Goal: Information Seeking & Learning: Find specific fact

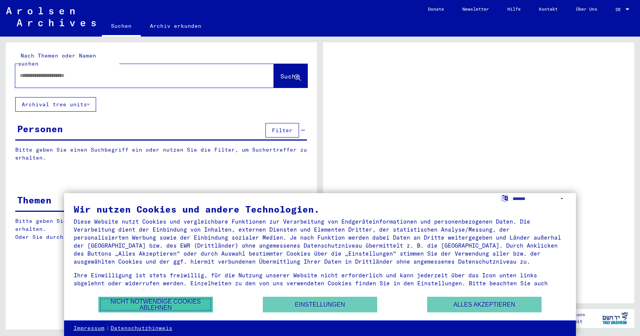
click at [123, 307] on button "Nicht notwendige Cookies ablehnen" at bounding box center [155, 305] width 114 height 16
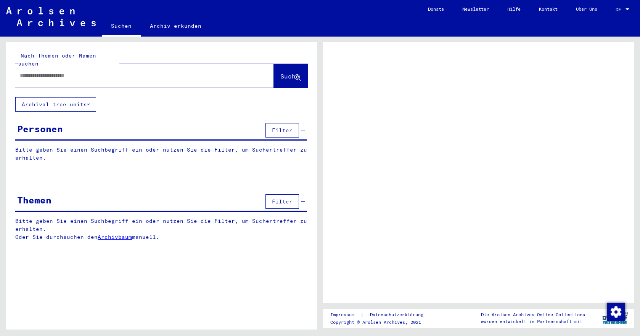
click at [74, 72] on input "text" at bounding box center [138, 76] width 236 height 8
type input "***"
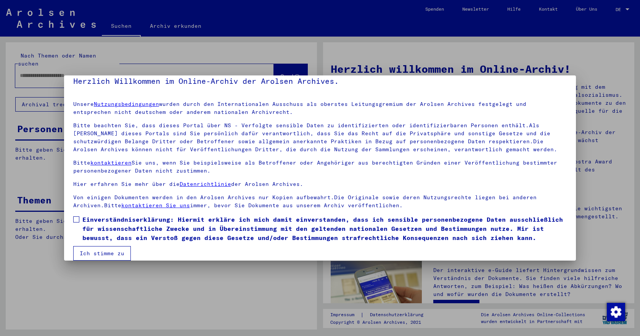
scroll to position [19, 0]
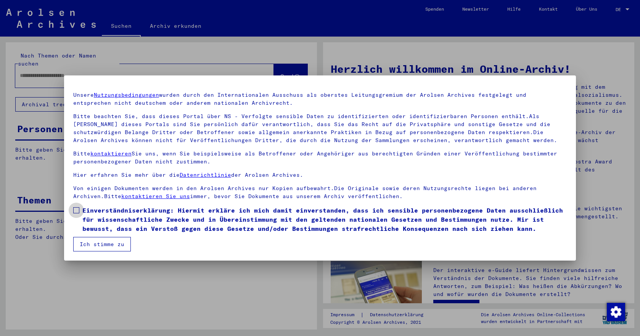
click at [80, 211] on label "Einverständniserklärung: Hiermit erkläre ich mich damit einverstanden, dass ich…" at bounding box center [320, 219] width 494 height 27
click at [88, 243] on button "Ich stimme zu" at bounding box center [102, 244] width 58 height 14
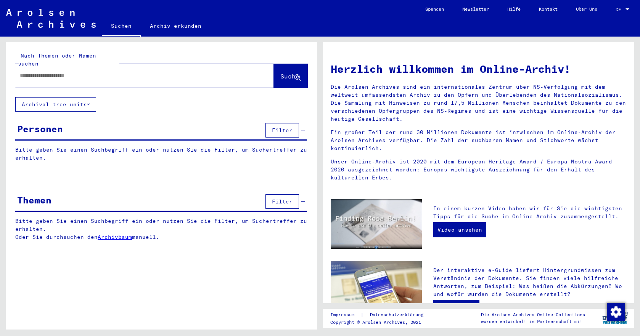
click at [140, 72] on input "text" at bounding box center [135, 76] width 231 height 8
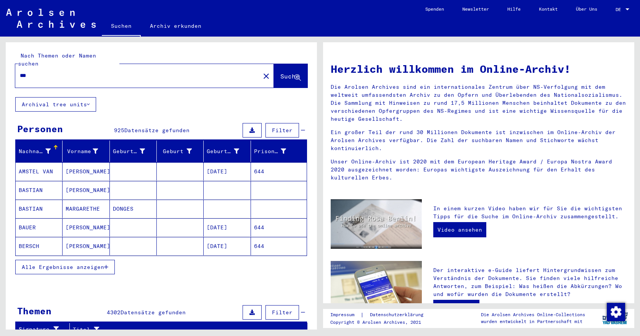
click at [254, 165] on mat-cell "644" at bounding box center [279, 171] width 56 height 18
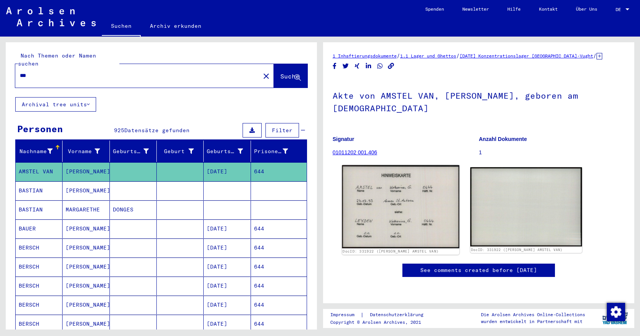
click at [392, 203] on img at bounding box center [400, 207] width 117 height 83
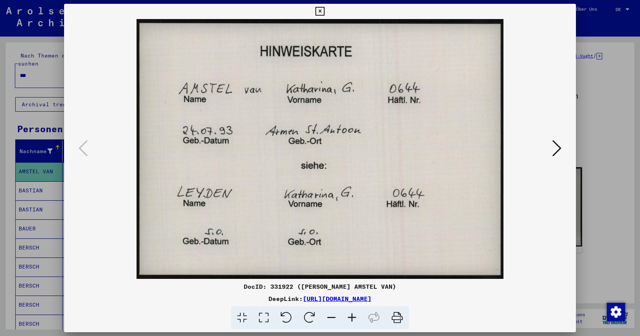
click at [321, 12] on icon at bounding box center [319, 11] width 9 height 9
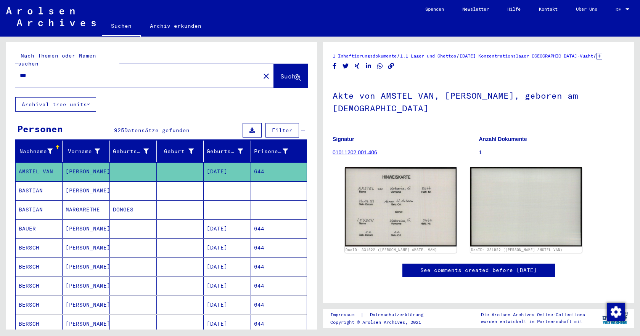
click at [78, 72] on div "***" at bounding box center [135, 75] width 240 height 17
click at [79, 72] on input "***" at bounding box center [138, 76] width 236 height 8
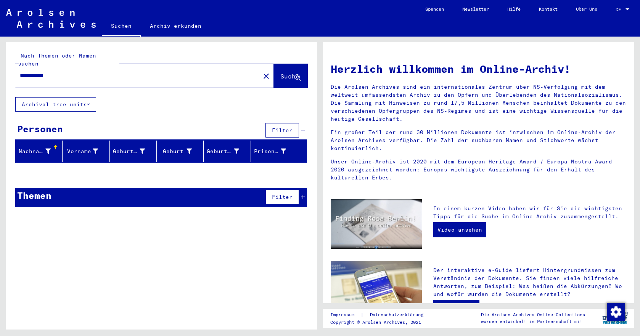
click at [28, 72] on input "**********" at bounding box center [135, 76] width 231 height 8
click at [27, 72] on input "**********" at bounding box center [135, 76] width 231 height 8
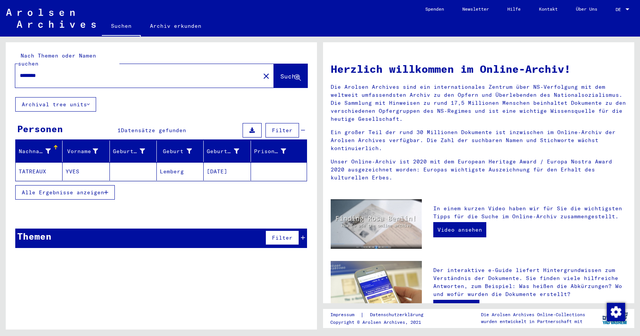
click at [92, 185] on button "Alle Ergebnisse anzeigen" at bounding box center [65, 192] width 100 height 14
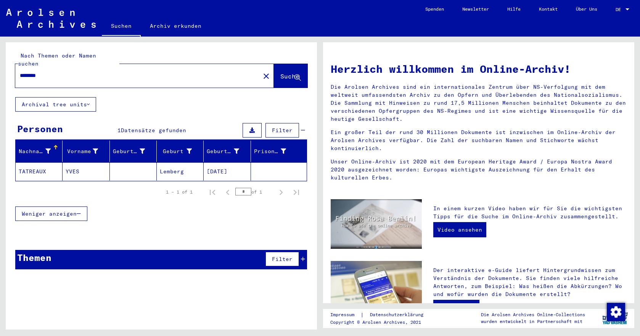
drag, startPoint x: 59, startPoint y: 68, endPoint x: 0, endPoint y: 80, distance: 60.4
click at [0, 80] on html "Suchen Archiv erkunden Spenden Newsletter Hilfe Kontakt Über Uns Suchen Archiv …" at bounding box center [320, 168] width 640 height 336
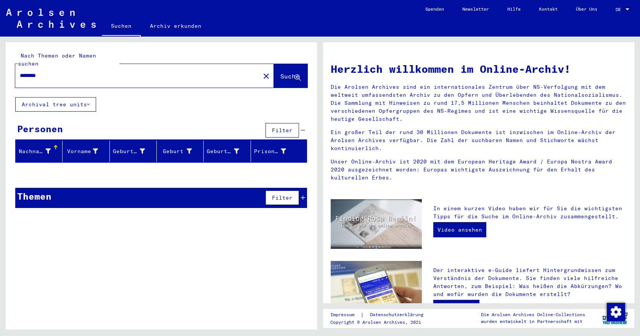
click at [38, 72] on input "********" at bounding box center [135, 76] width 231 height 8
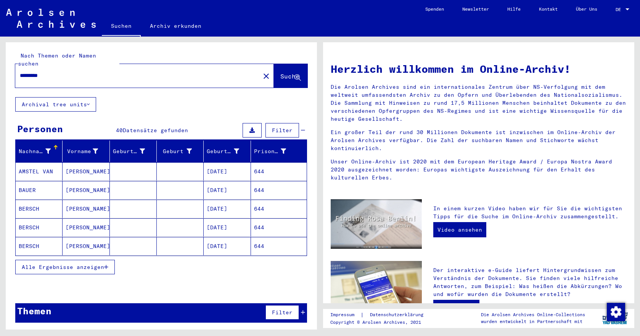
click at [28, 219] on mat-cell "BERSCH" at bounding box center [39, 228] width 47 height 18
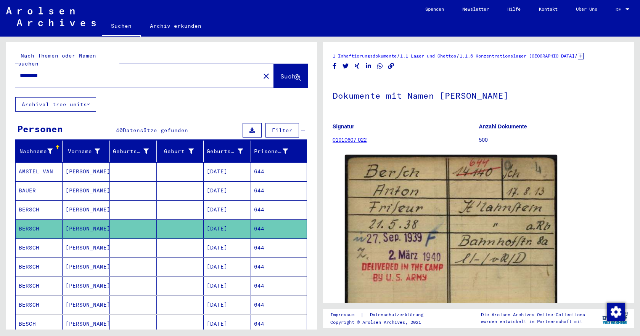
click at [29, 72] on input "*********" at bounding box center [138, 76] width 236 height 8
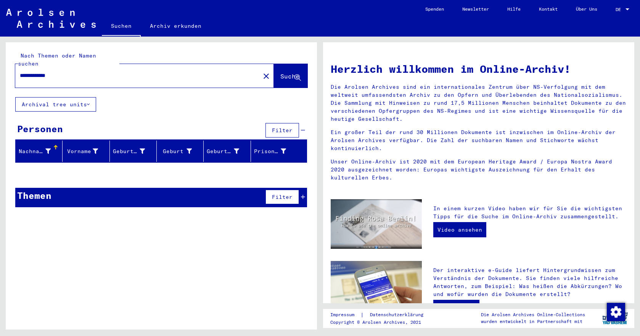
click at [35, 72] on input "**********" at bounding box center [135, 76] width 231 height 8
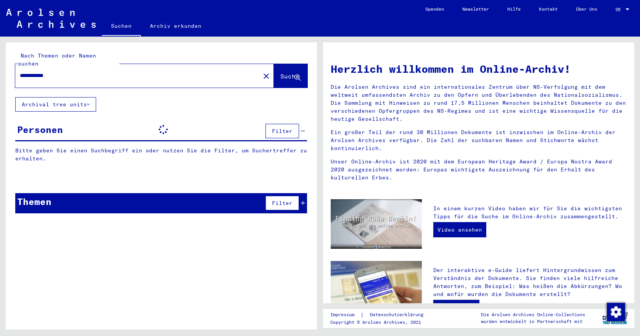
click at [54, 72] on input "**********" at bounding box center [135, 76] width 231 height 8
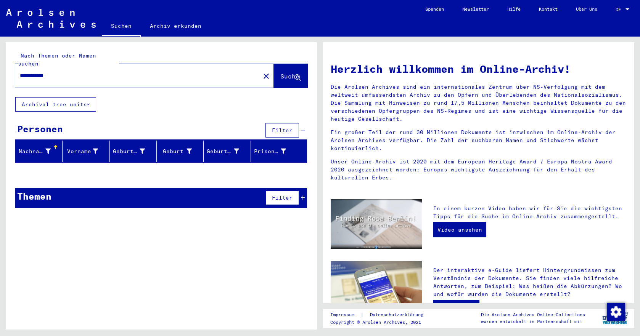
click at [54, 72] on input "**********" at bounding box center [135, 76] width 231 height 8
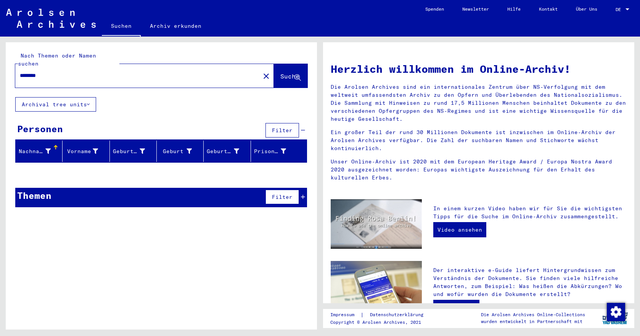
click at [31, 72] on input "********" at bounding box center [135, 76] width 231 height 8
type input "********"
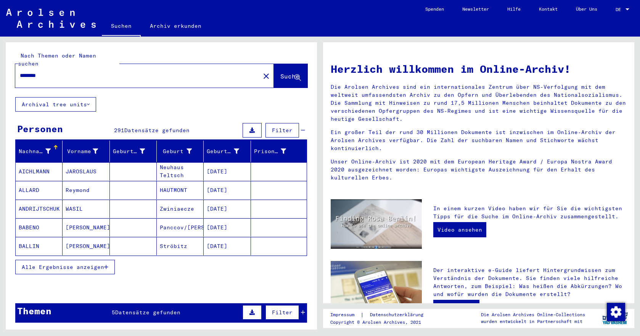
click at [35, 220] on mat-cell "BABENO" at bounding box center [39, 228] width 47 height 18
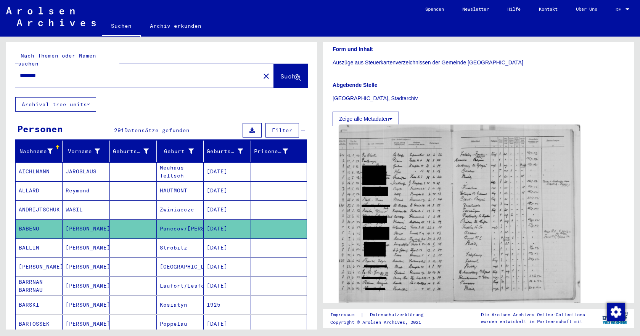
scroll to position [153, 0]
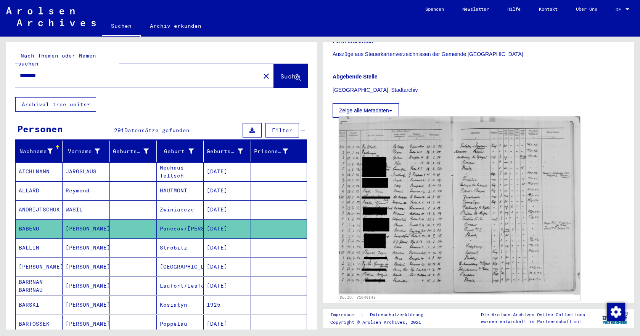
click at [394, 233] on img at bounding box center [459, 206] width 241 height 178
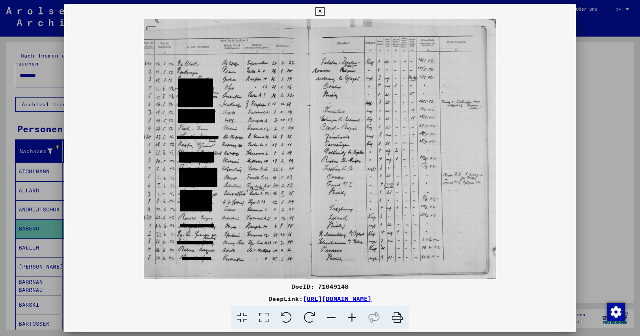
click at [347, 316] on icon at bounding box center [352, 318] width 21 height 23
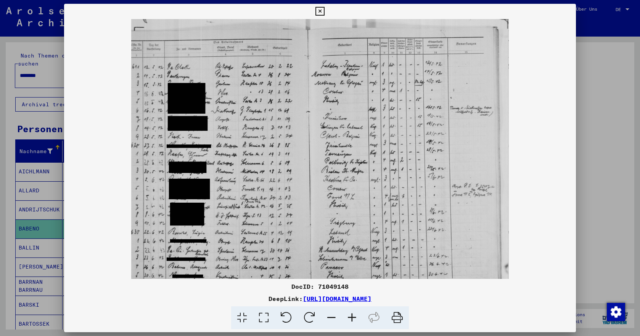
click at [347, 316] on icon at bounding box center [352, 318] width 21 height 23
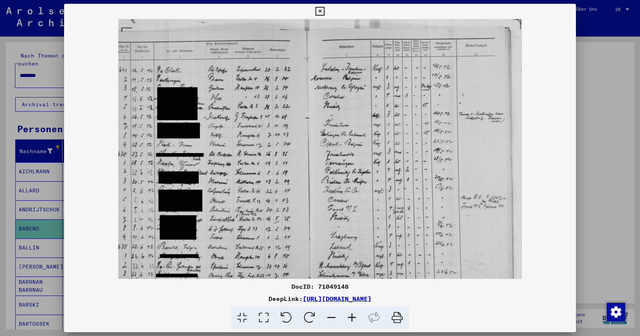
click at [347, 316] on icon at bounding box center [352, 318] width 21 height 23
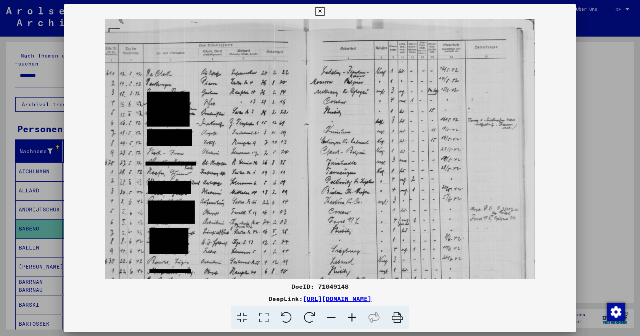
click at [347, 316] on icon at bounding box center [352, 318] width 21 height 23
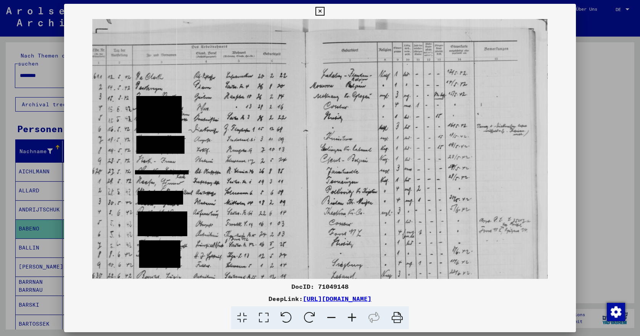
click at [347, 316] on icon at bounding box center [352, 318] width 21 height 23
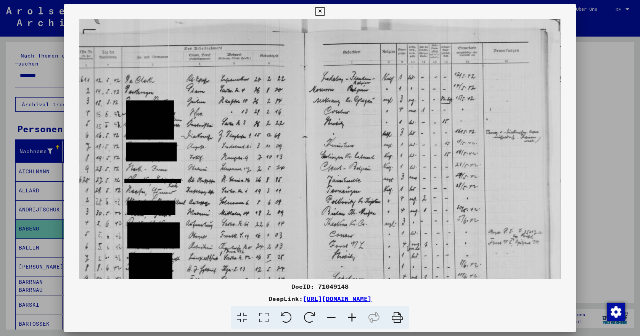
scroll to position [1, 0]
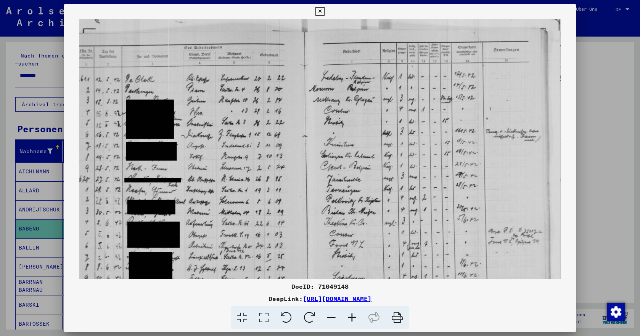
drag, startPoint x: 190, startPoint y: 206, endPoint x: 219, endPoint y: 205, distance: 29.0
click at [219, 205] on img at bounding box center [319, 195] width 481 height 355
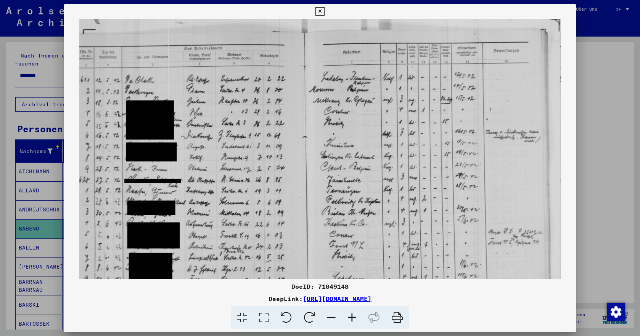
scroll to position [95, 0]
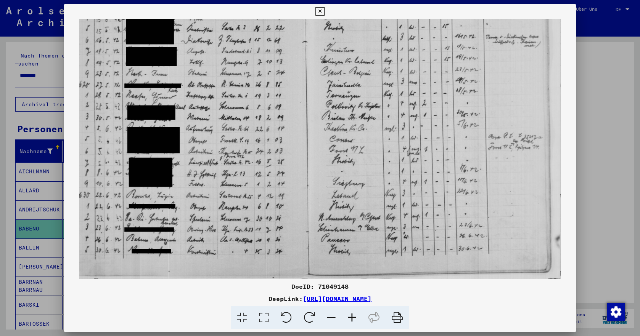
drag, startPoint x: 231, startPoint y: 227, endPoint x: 240, endPoint y: 68, distance: 159.3
click at [240, 68] on img at bounding box center [319, 101] width 481 height 355
click at [318, 11] on icon at bounding box center [319, 11] width 9 height 9
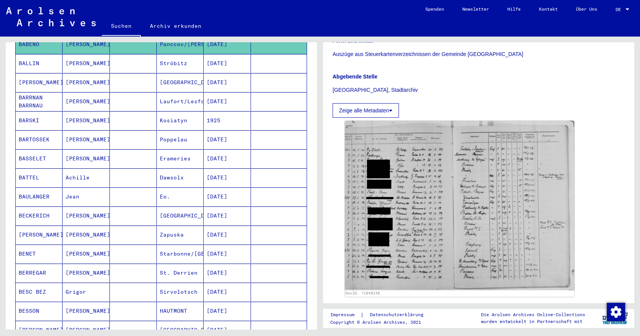
scroll to position [229, 0]
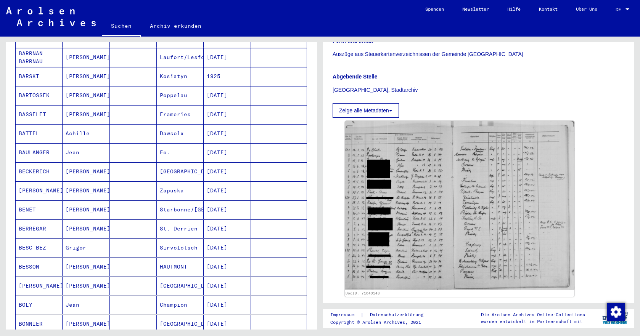
click at [37, 220] on mat-cell "BERREGAR" at bounding box center [39, 229] width 47 height 19
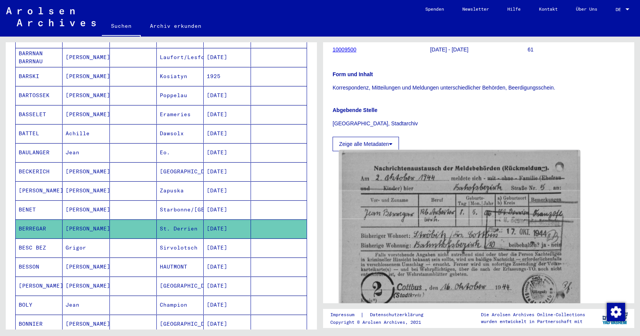
scroll to position [153, 0]
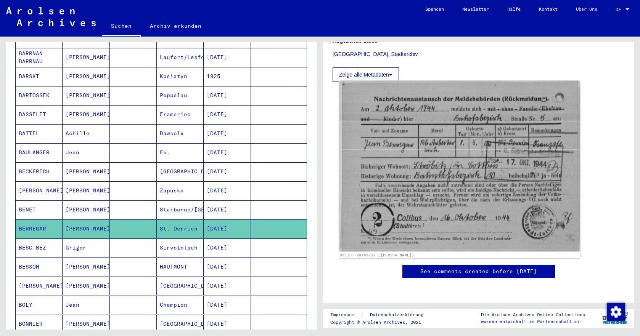
click at [459, 159] on img at bounding box center [459, 166] width 241 height 171
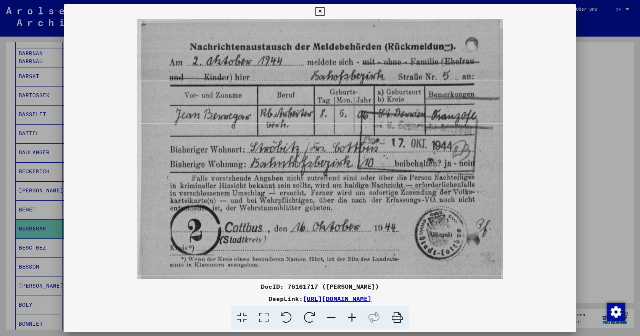
click at [322, 11] on icon at bounding box center [319, 11] width 9 height 9
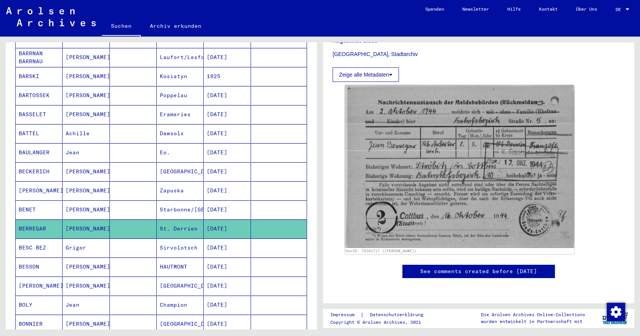
click at [43, 239] on mat-cell "BESC BEZ" at bounding box center [39, 248] width 47 height 19
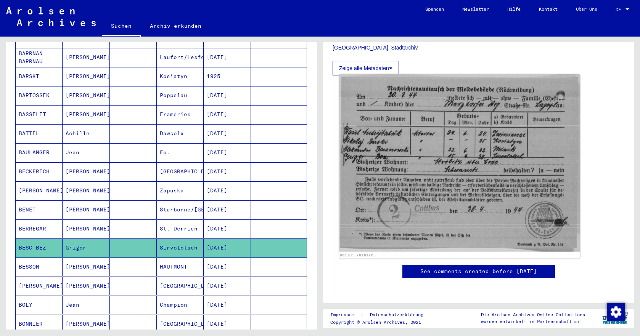
scroll to position [191, 0]
click at [460, 218] on img at bounding box center [459, 163] width 241 height 178
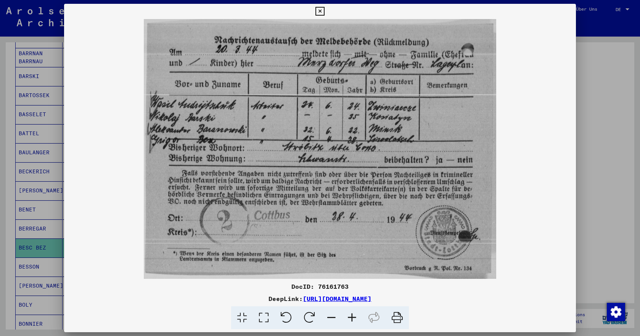
click at [320, 11] on icon at bounding box center [319, 11] width 9 height 9
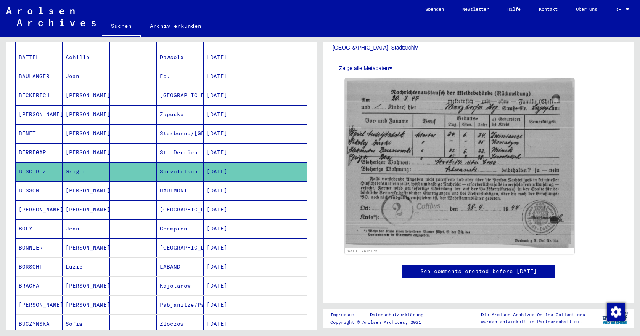
scroll to position [343, 0]
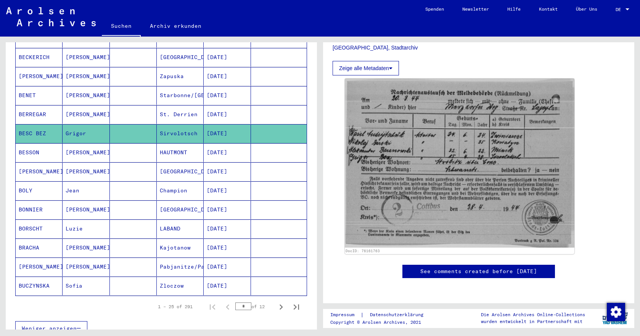
click at [79, 143] on mat-cell "[PERSON_NAME]" at bounding box center [86, 152] width 47 height 19
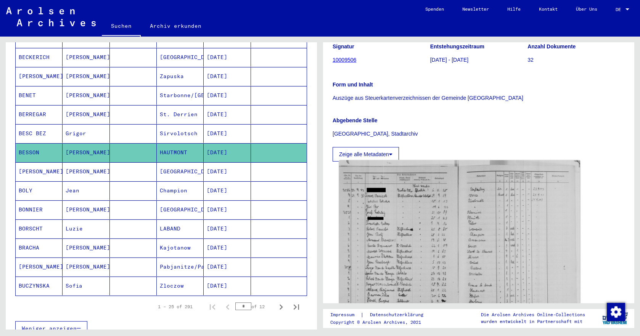
scroll to position [114, 0]
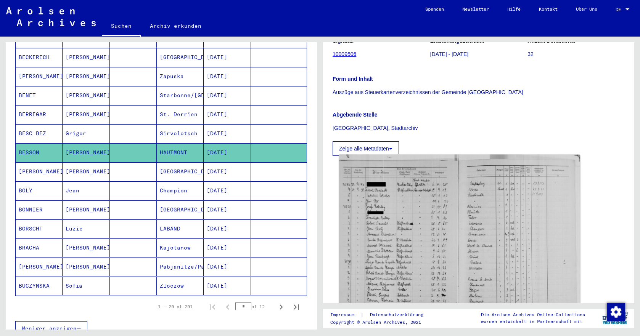
click at [408, 224] on img at bounding box center [459, 244] width 241 height 178
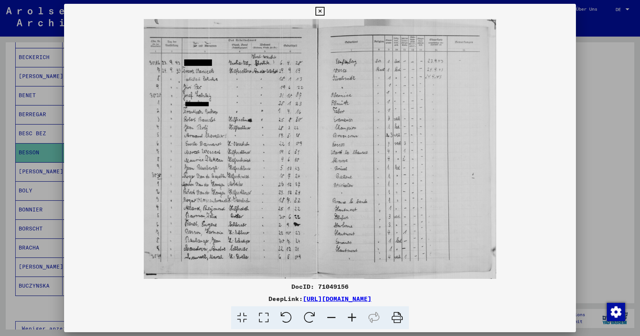
click at [357, 317] on icon at bounding box center [352, 318] width 21 height 23
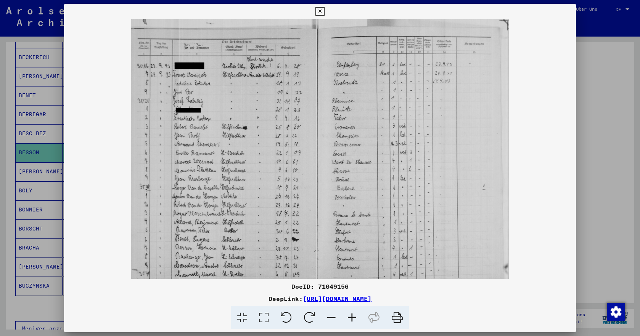
click at [357, 317] on icon at bounding box center [352, 318] width 21 height 23
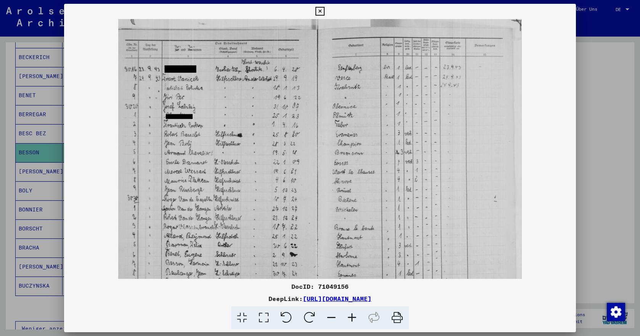
click at [357, 317] on icon at bounding box center [352, 318] width 21 height 23
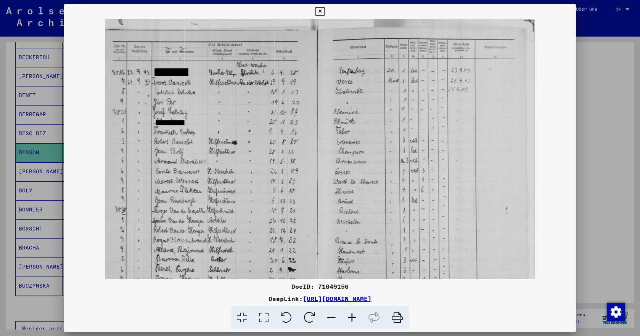
click at [357, 317] on icon at bounding box center [352, 318] width 21 height 23
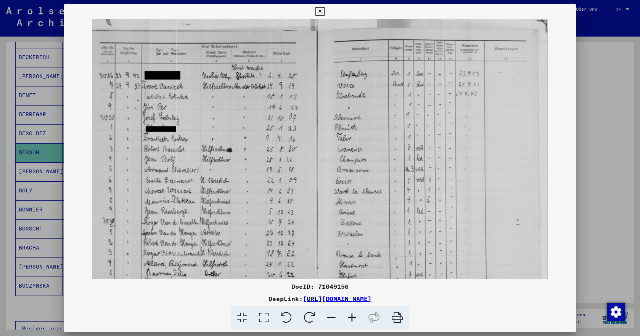
click at [351, 319] on icon at bounding box center [352, 318] width 21 height 23
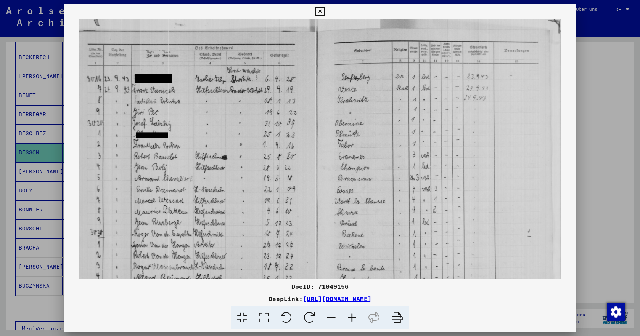
click at [351, 319] on icon at bounding box center [352, 318] width 21 height 23
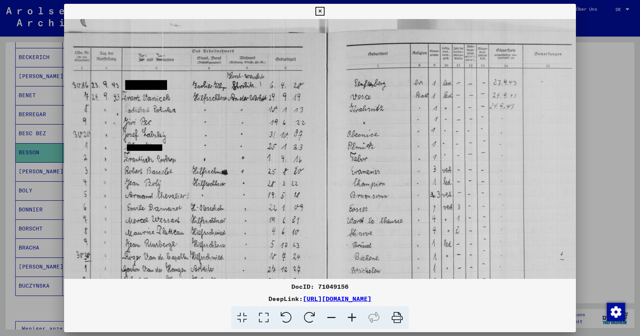
click at [351, 319] on icon at bounding box center [352, 318] width 21 height 23
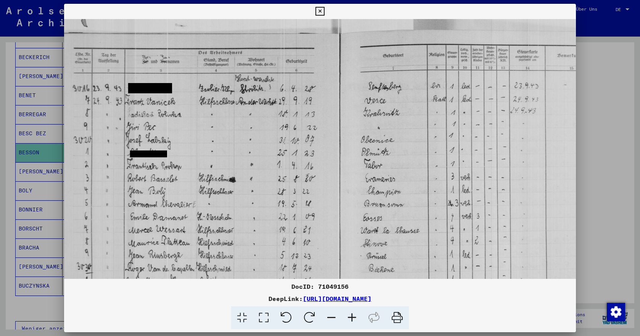
click at [351, 319] on icon at bounding box center [352, 318] width 21 height 23
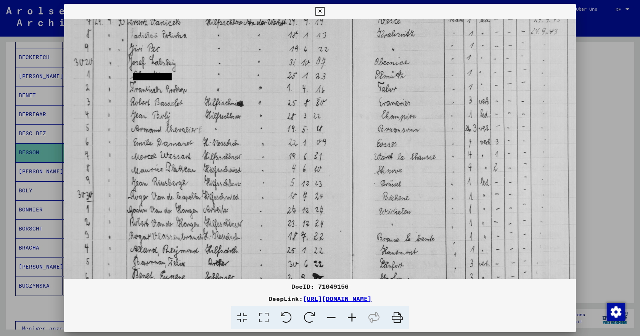
scroll to position [88, 0]
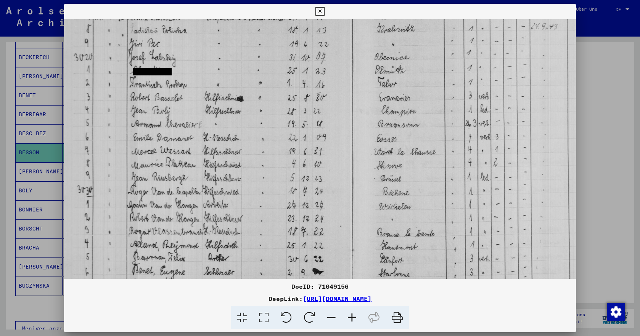
drag, startPoint x: 236, startPoint y: 217, endPoint x: 268, endPoint y: 128, distance: 94.2
click at [268, 128] on img at bounding box center [356, 147] width 584 height 432
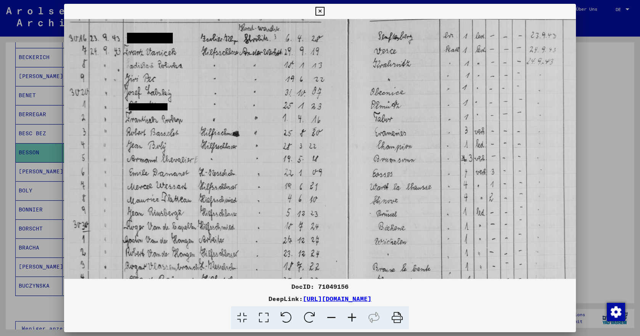
scroll to position [45, 5]
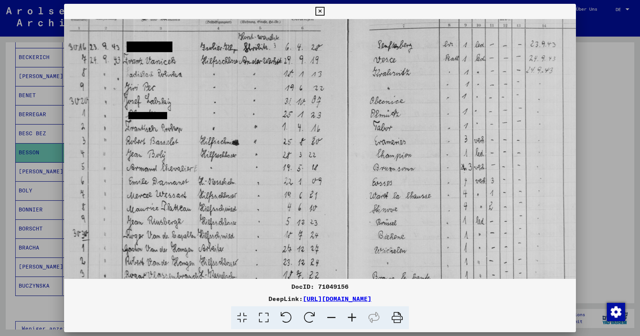
drag, startPoint x: 269, startPoint y: 92, endPoint x: 264, endPoint y: 136, distance: 44.1
click at [264, 136] on img at bounding box center [352, 190] width 584 height 432
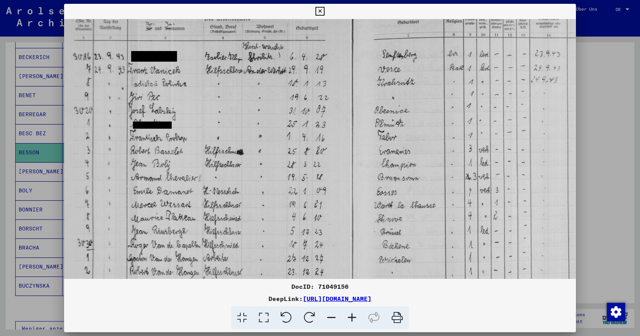
scroll to position [35, 0]
drag, startPoint x: 264, startPoint y: 136, endPoint x: 273, endPoint y: 145, distance: 12.4
click at [273, 145] on img at bounding box center [356, 200] width 584 height 432
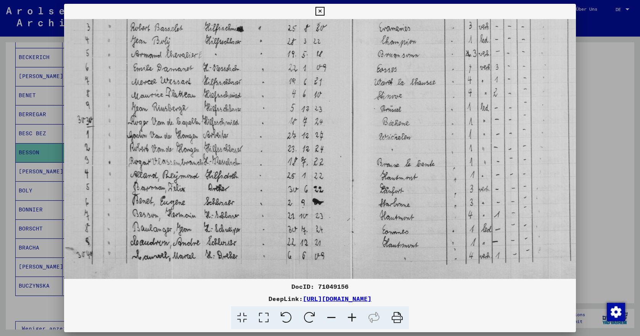
scroll to position [172, 0]
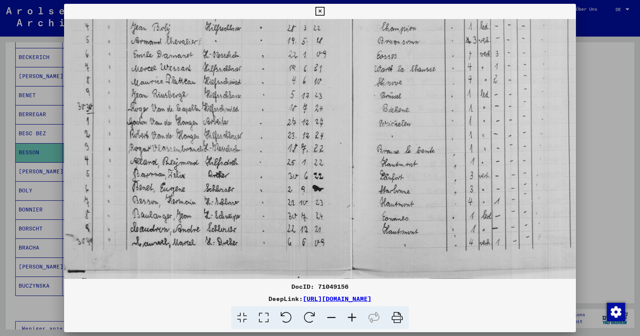
drag, startPoint x: 263, startPoint y: 239, endPoint x: 283, endPoint y: 78, distance: 162.2
click at [283, 78] on img at bounding box center [356, 63] width 584 height 432
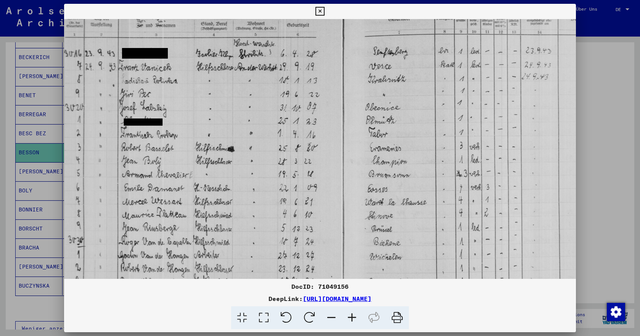
drag, startPoint x: 270, startPoint y: 141, endPoint x: 268, endPoint y: 197, distance: 56.5
click at [268, 197] on img at bounding box center [347, 197] width 584 height 432
click at [318, 10] on icon at bounding box center [319, 11] width 9 height 9
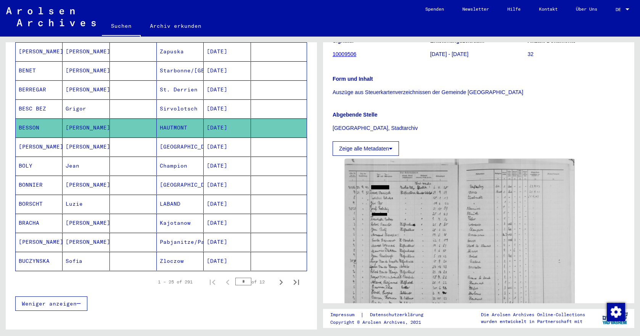
scroll to position [381, 0]
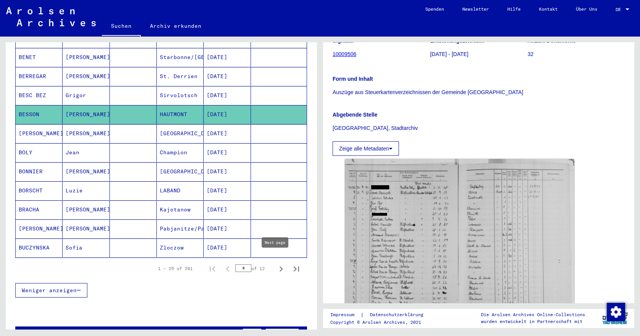
click at [280, 267] on icon "Next page" at bounding box center [281, 269] width 3 height 5
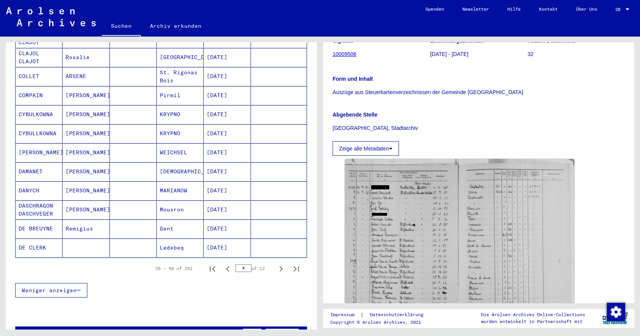
click at [23, 220] on mat-cell "DE BREUYNE" at bounding box center [39, 229] width 47 height 19
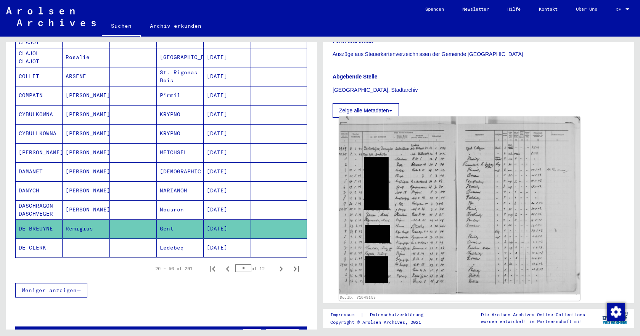
click at [424, 195] on img at bounding box center [459, 206] width 241 height 178
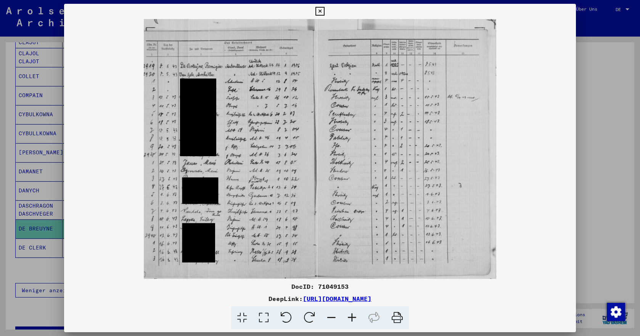
click at [351, 315] on icon at bounding box center [352, 318] width 21 height 23
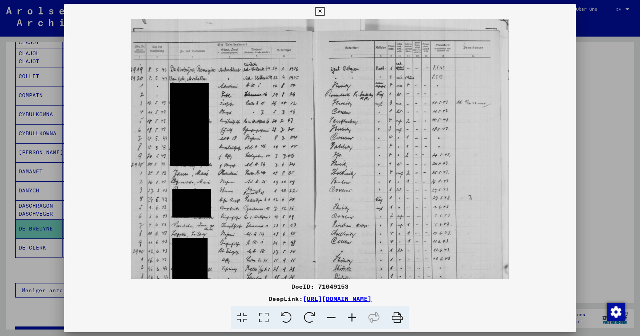
click at [351, 315] on icon at bounding box center [352, 318] width 21 height 23
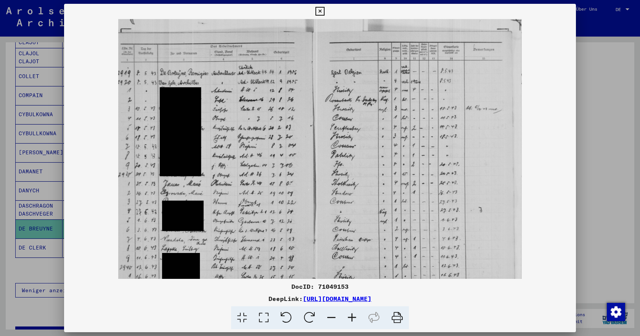
click at [351, 315] on icon at bounding box center [352, 318] width 21 height 23
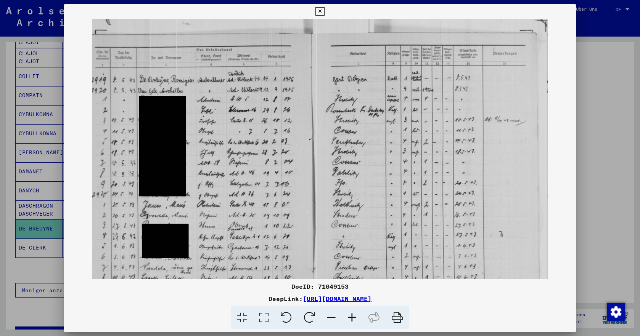
click at [351, 315] on icon at bounding box center [352, 318] width 21 height 23
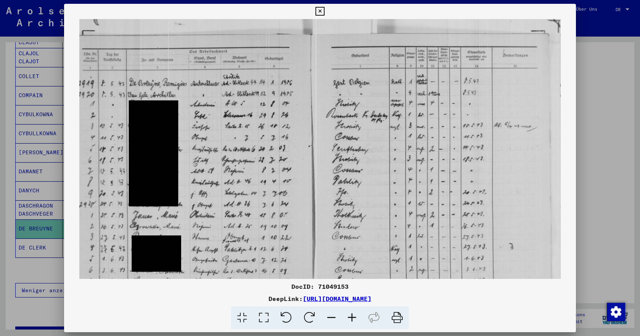
drag, startPoint x: 351, startPoint y: 315, endPoint x: 351, endPoint y: 310, distance: 5.0
click at [352, 315] on icon at bounding box center [352, 318] width 21 height 23
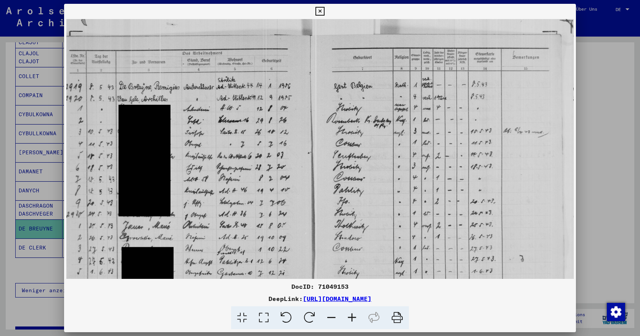
drag, startPoint x: 228, startPoint y: 100, endPoint x: 244, endPoint y: 101, distance: 16.0
click at [244, 101] on img at bounding box center [319, 206] width 507 height 375
click at [318, 10] on icon at bounding box center [319, 11] width 9 height 9
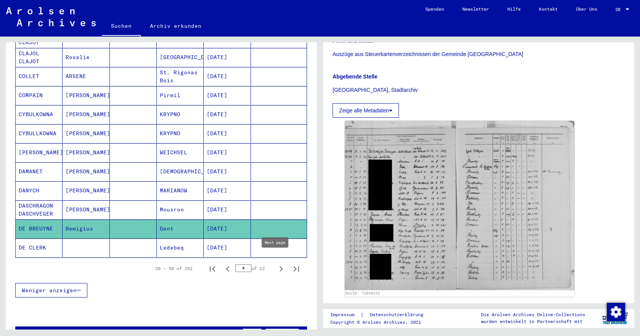
click at [277, 264] on icon "Next page" at bounding box center [281, 269] width 11 height 11
type input "*"
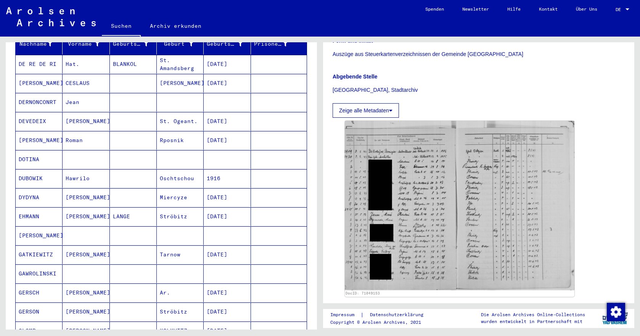
scroll to position [76, 0]
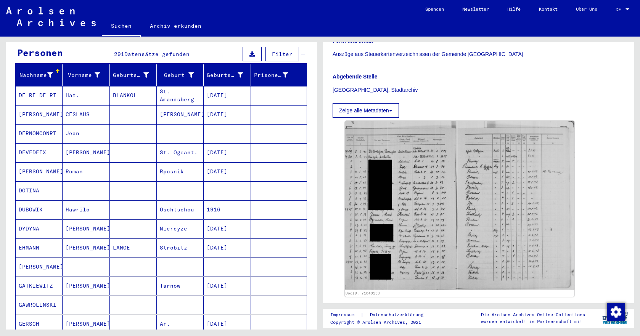
click at [37, 143] on mat-cell "DEVEDEIX" at bounding box center [39, 152] width 47 height 19
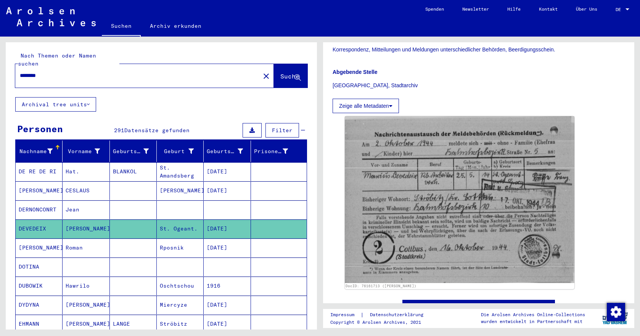
drag, startPoint x: 53, startPoint y: 66, endPoint x: 0, endPoint y: 73, distance: 53.9
click at [0, 73] on html "Suchen Archiv erkunden Spenden Newsletter Hilfe Kontakt Über Uns Suchen Archiv …" at bounding box center [320, 168] width 640 height 336
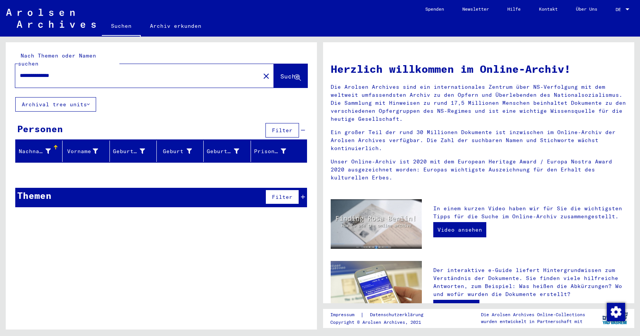
type input "**********"
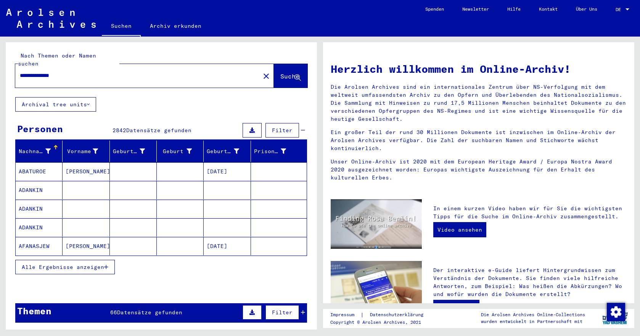
click at [90, 264] on span "Alle Ergebnisse anzeigen" at bounding box center [63, 267] width 82 height 7
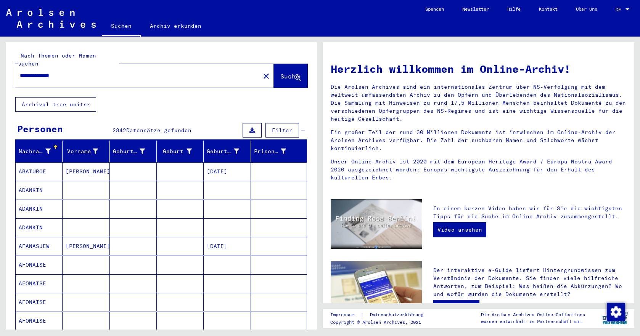
click at [22, 162] on mat-cell "ABATUROE" at bounding box center [39, 171] width 47 height 18
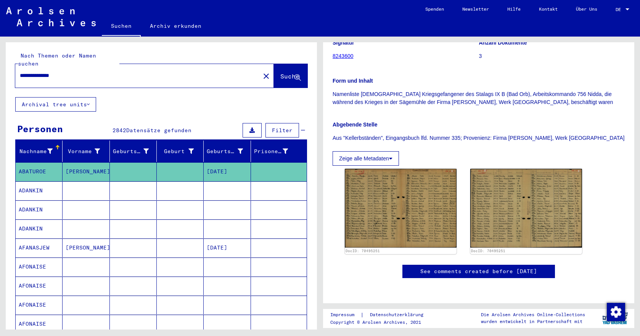
scroll to position [229, 0]
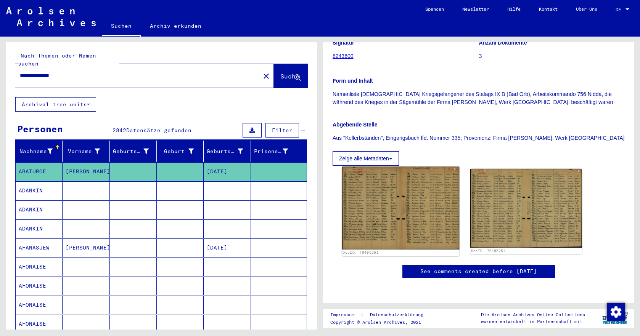
click at [400, 167] on img at bounding box center [400, 208] width 117 height 83
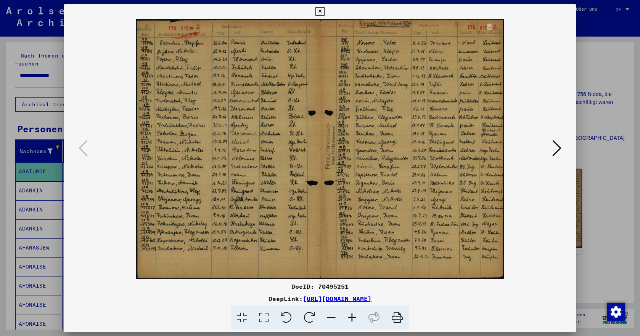
click at [553, 151] on icon at bounding box center [556, 148] width 9 height 18
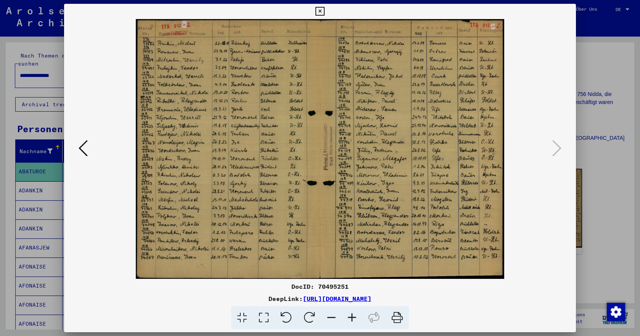
click at [87, 150] on icon at bounding box center [83, 148] width 9 height 18
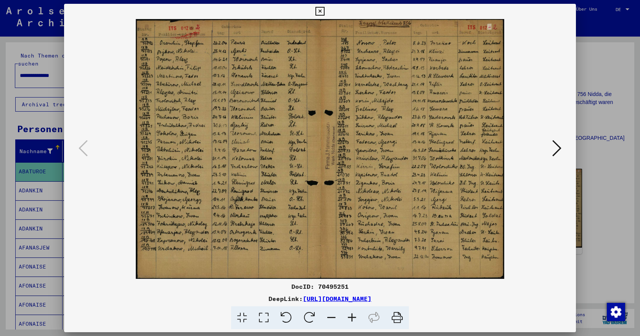
click at [322, 12] on icon at bounding box center [319, 11] width 9 height 9
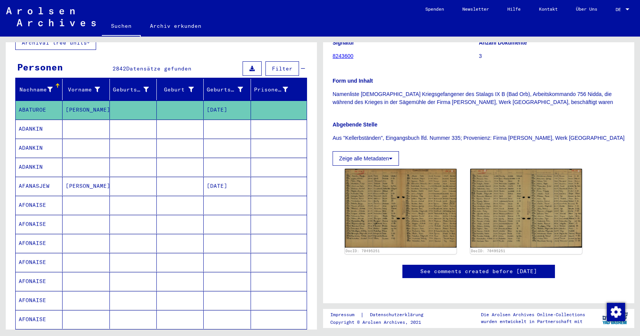
scroll to position [0, 0]
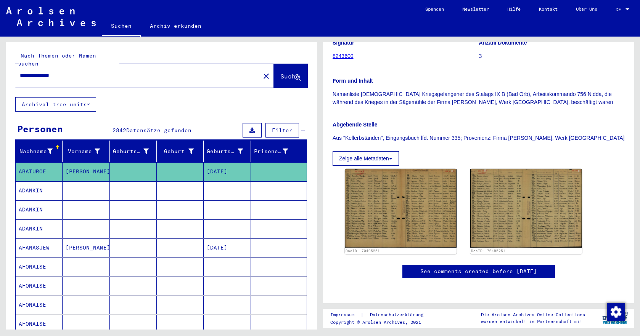
click at [3, 166] on div "**********" at bounding box center [160, 183] width 320 height 293
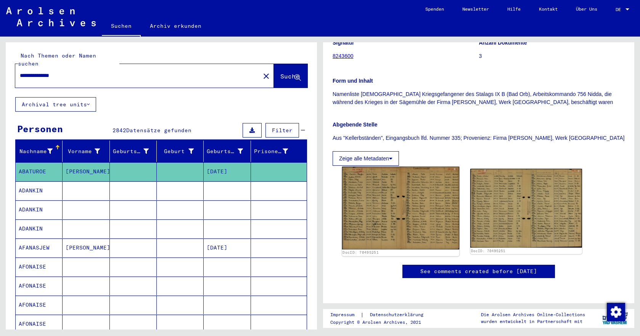
click at [378, 167] on img at bounding box center [400, 208] width 117 height 83
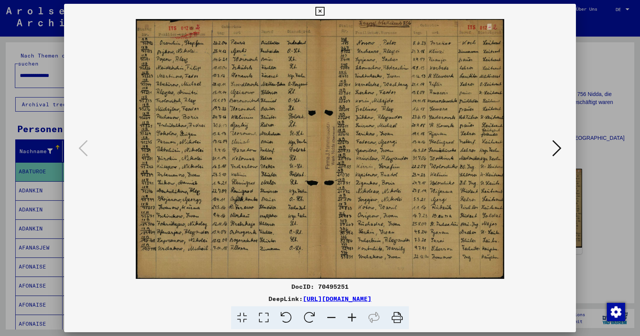
drag, startPoint x: 318, startPoint y: 11, endPoint x: 320, endPoint y: 19, distance: 7.5
click at [318, 13] on icon at bounding box center [319, 11] width 9 height 9
